Goal: Transaction & Acquisition: Purchase product/service

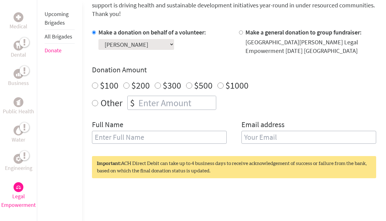
scroll to position [190, 0]
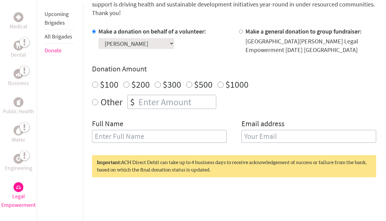
radio input "true"
click at [142, 95] on input "number" at bounding box center [176, 102] width 79 height 14
type input "900"
click at [135, 130] on input "text" at bounding box center [159, 136] width 135 height 13
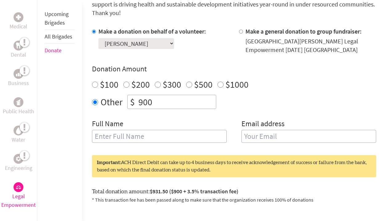
type input "[PERSON_NAME]"
type input "[EMAIL_ADDRESS][DOMAIN_NAME]"
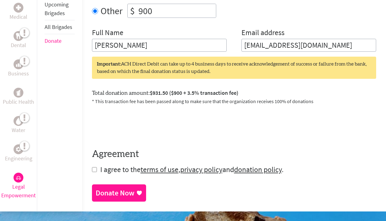
scroll to position [284, 0]
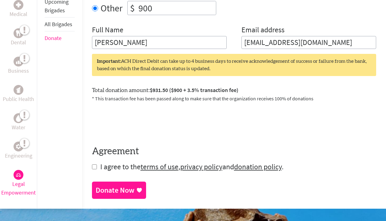
click at [95, 164] on input "checkbox" at bounding box center [94, 166] width 5 height 5
checkbox input "true"
click at [115, 186] on div "Donate Now" at bounding box center [115, 191] width 39 height 10
